Goal: Browse casually

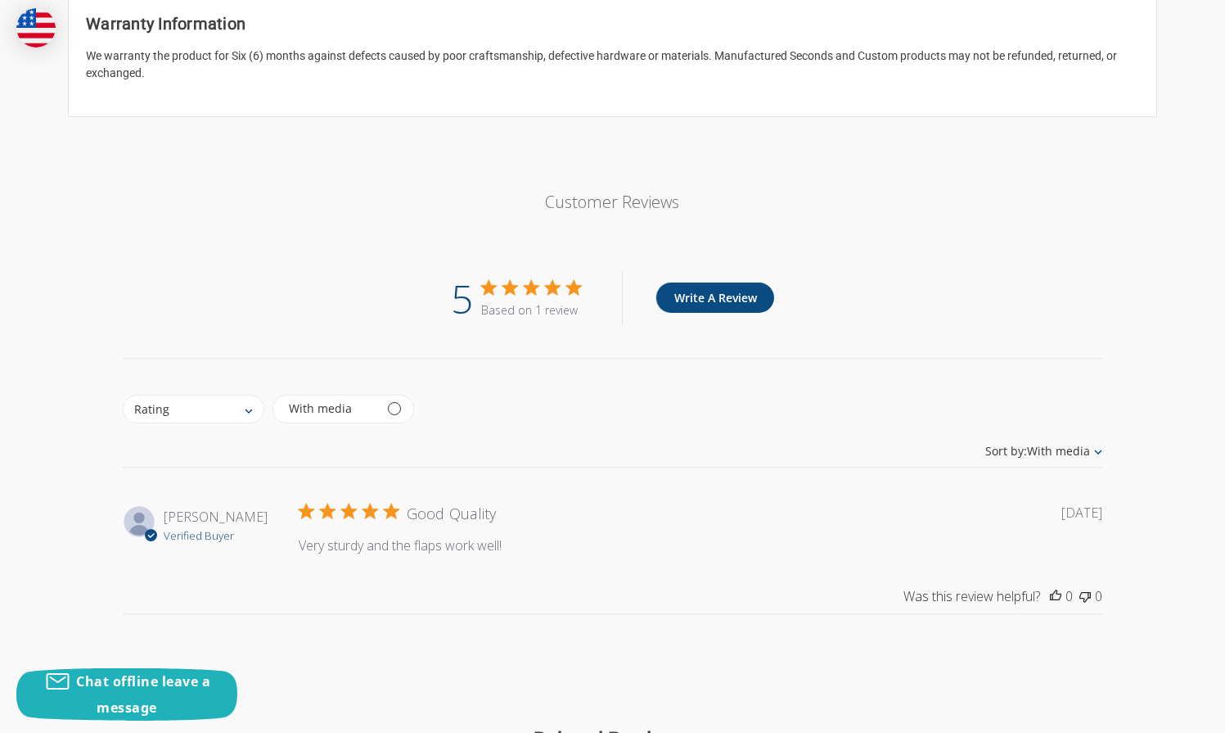
scroll to position [2198, 0]
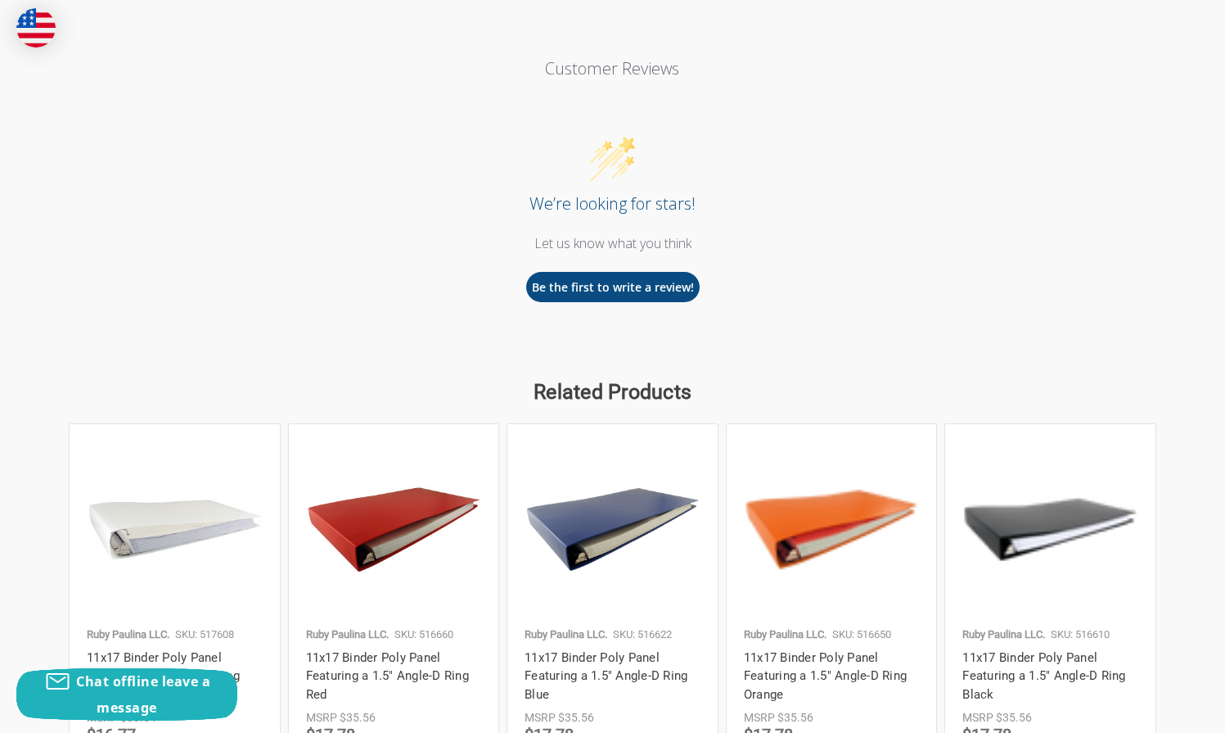
scroll to position [2198, 0]
